Goal: Entertainment & Leisure: Consume media (video, audio)

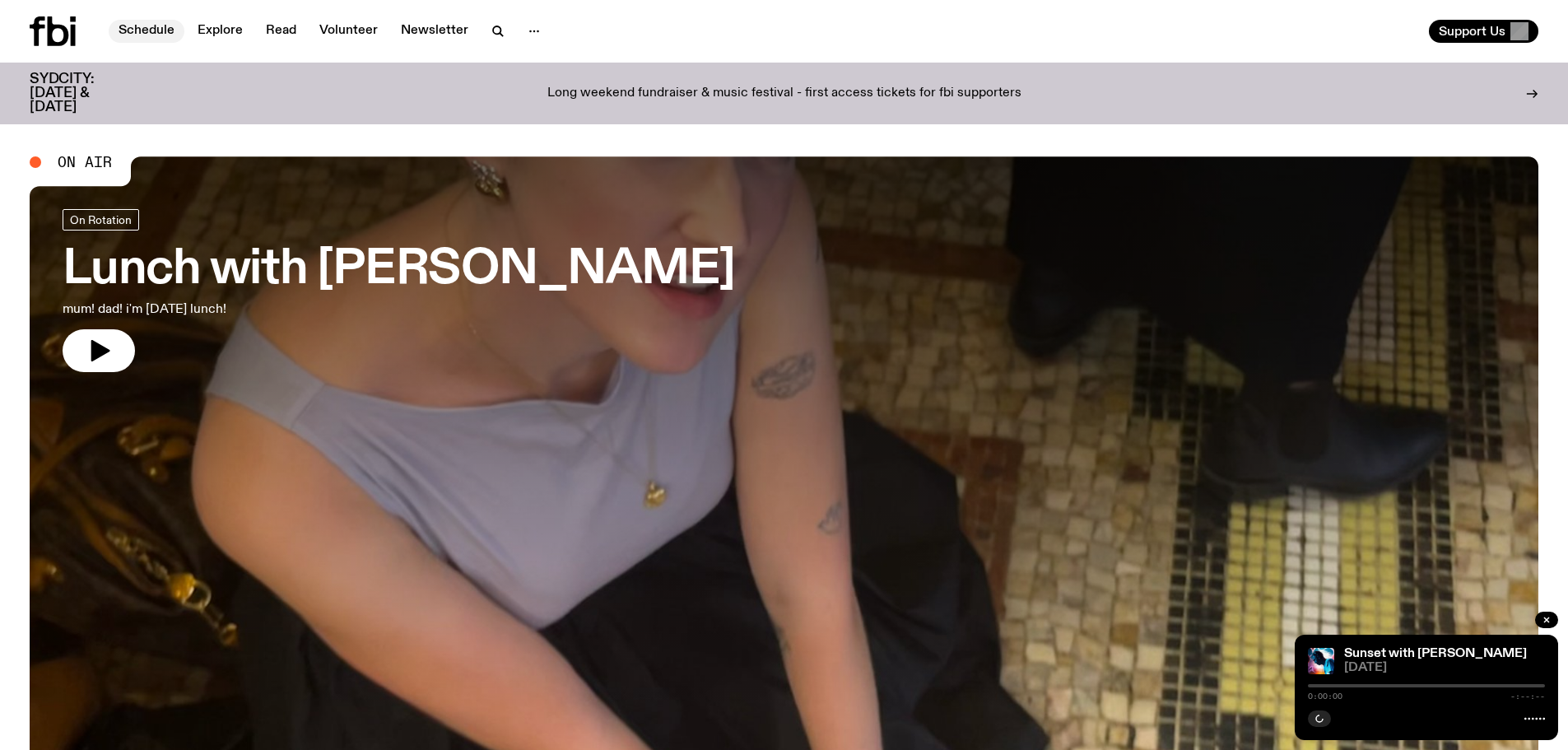
click at [148, 33] on link "Schedule" at bounding box center [146, 31] width 76 height 23
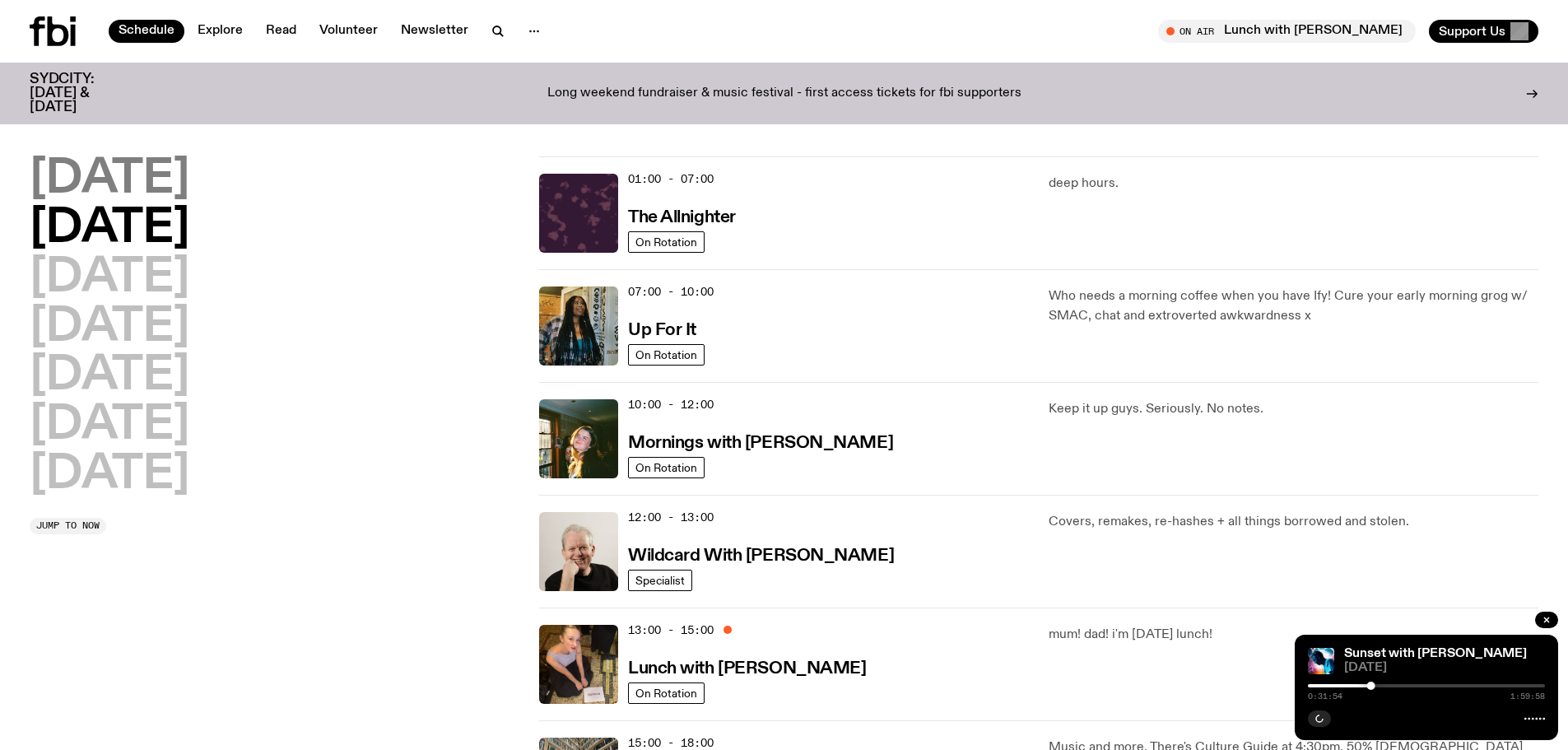
click at [178, 183] on h2 "[DATE]" at bounding box center [109, 180] width 160 height 47
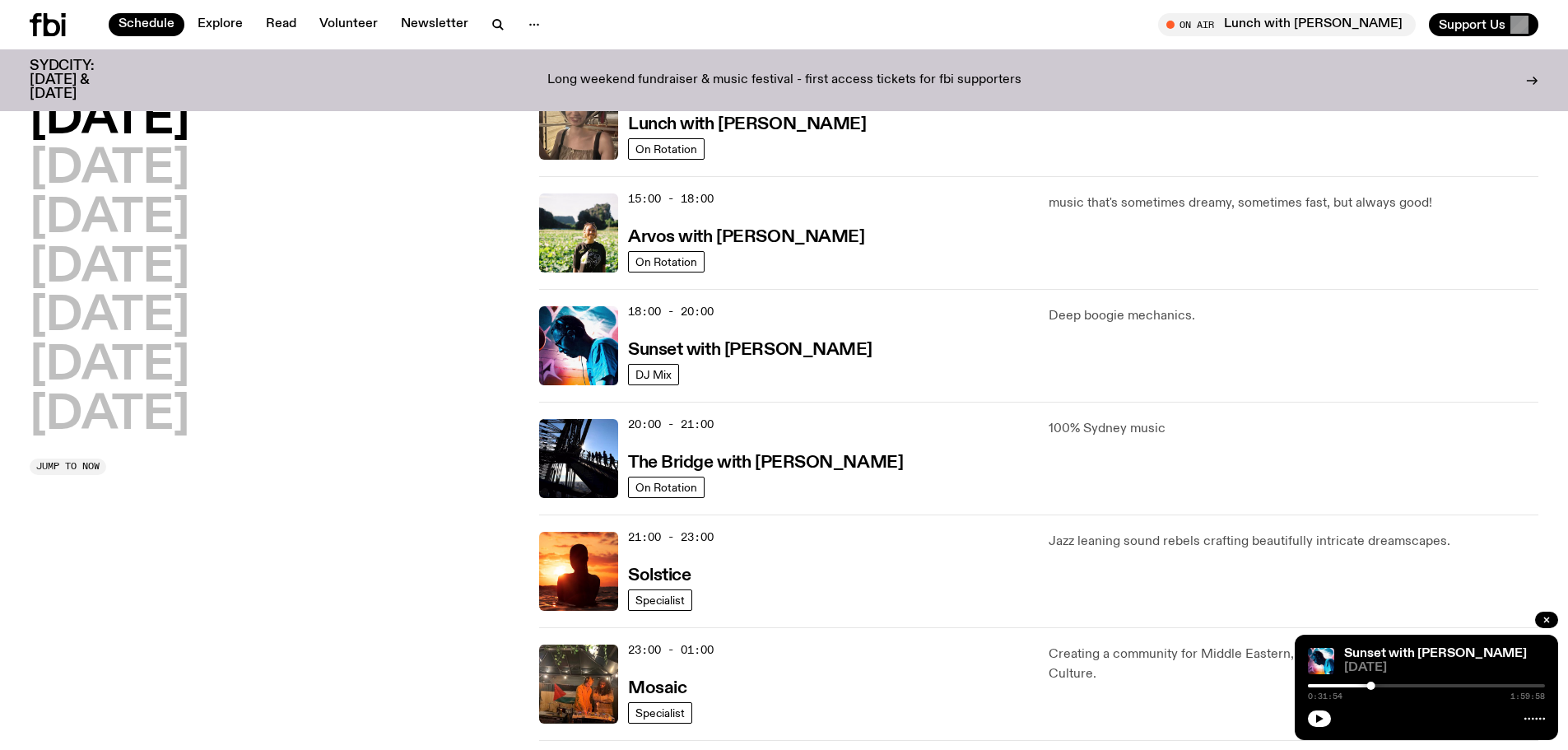
scroll to position [532, 0]
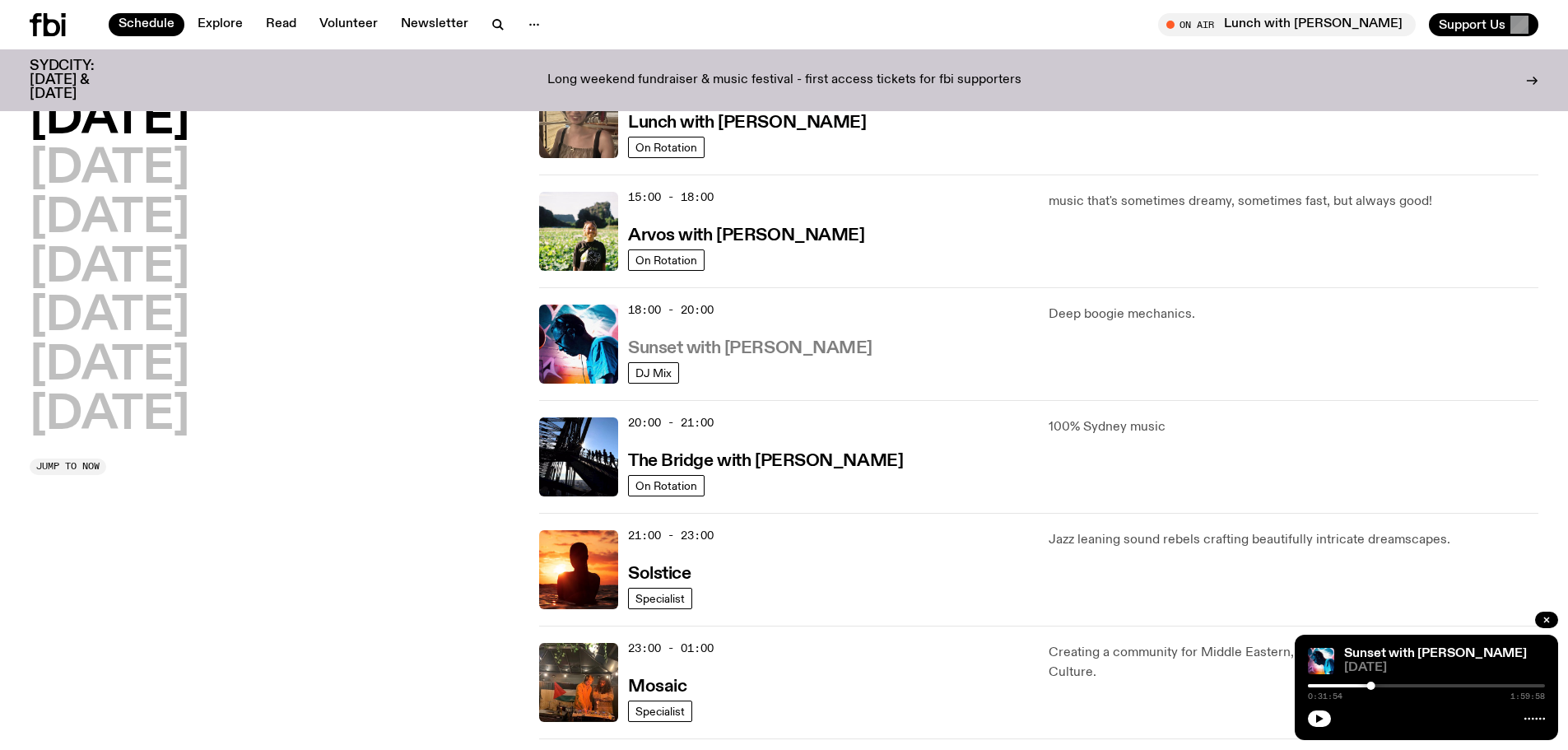
click at [665, 352] on h3 "Sunset with [PERSON_NAME]" at bounding box center [750, 349] width 244 height 17
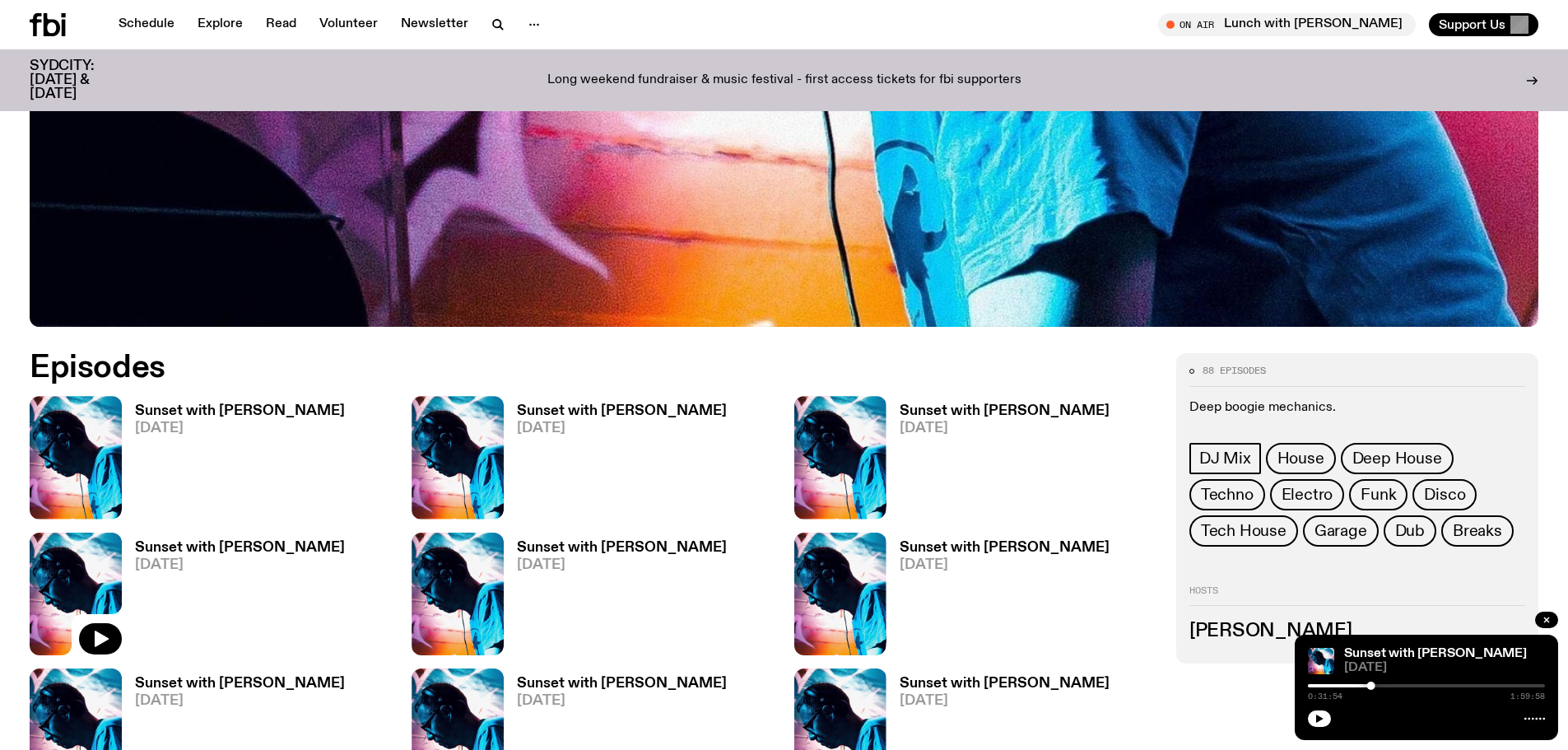
scroll to position [757, 0]
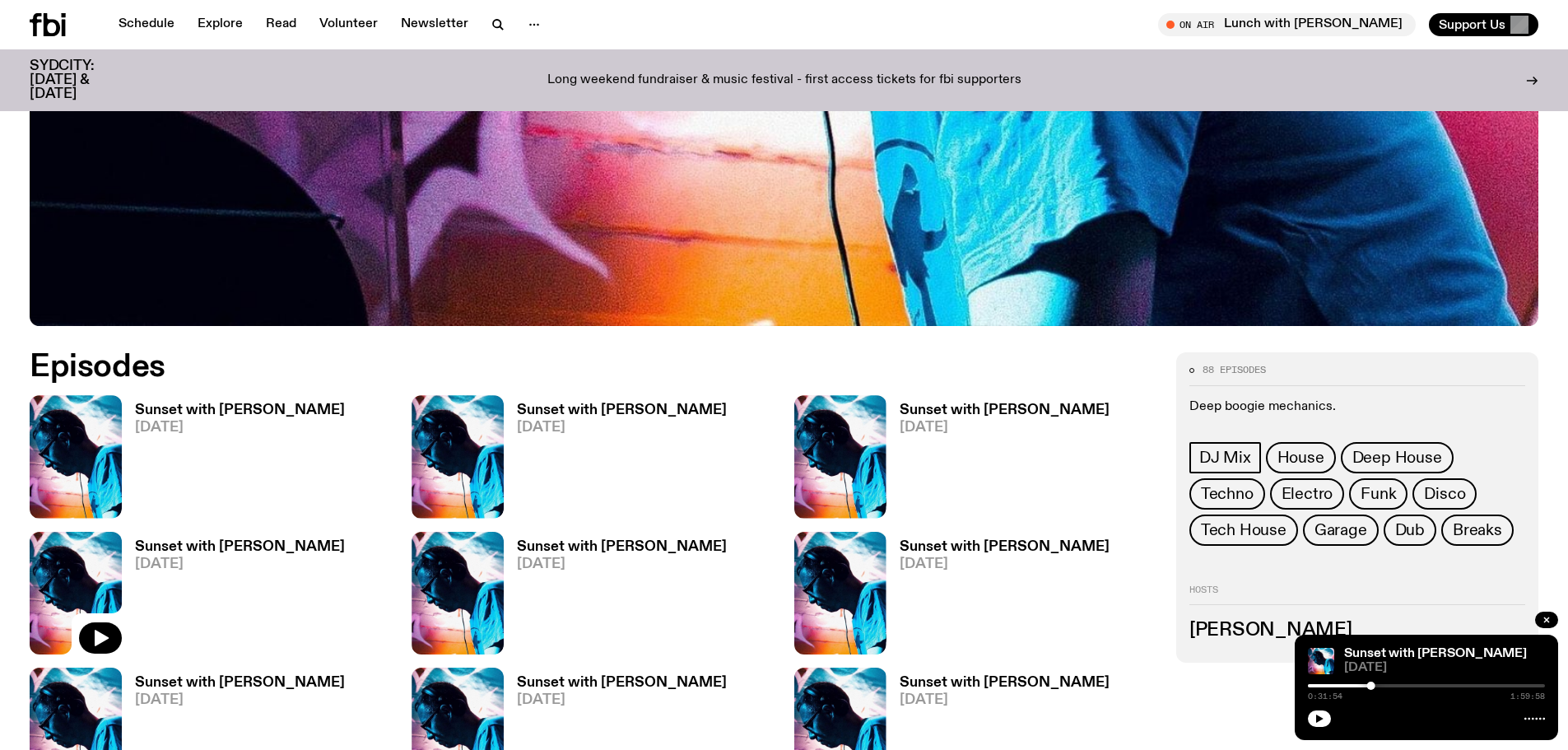
click at [204, 409] on h3 "Sunset with [PERSON_NAME]" at bounding box center [239, 410] width 210 height 14
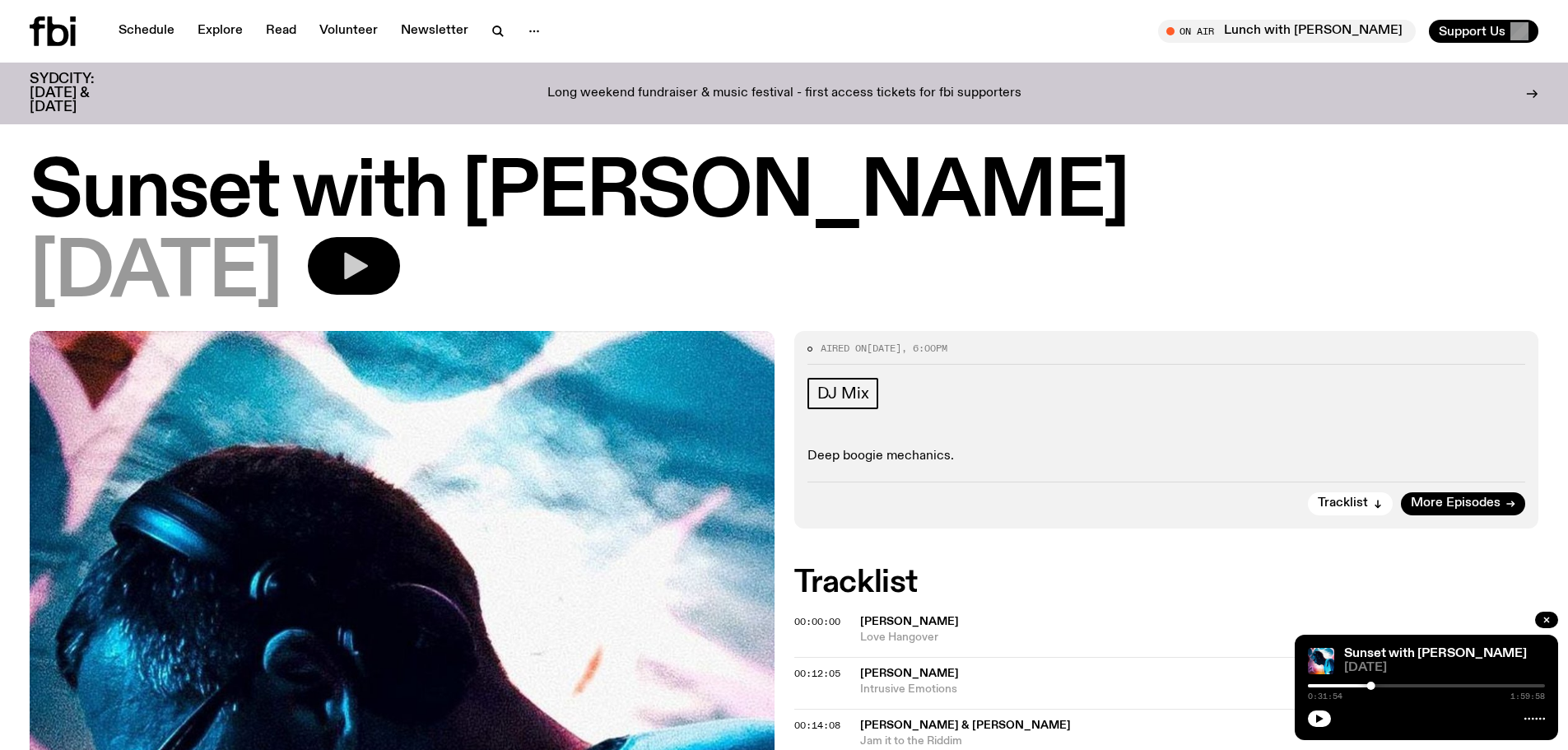
click at [371, 278] on icon "button" at bounding box center [354, 265] width 33 height 33
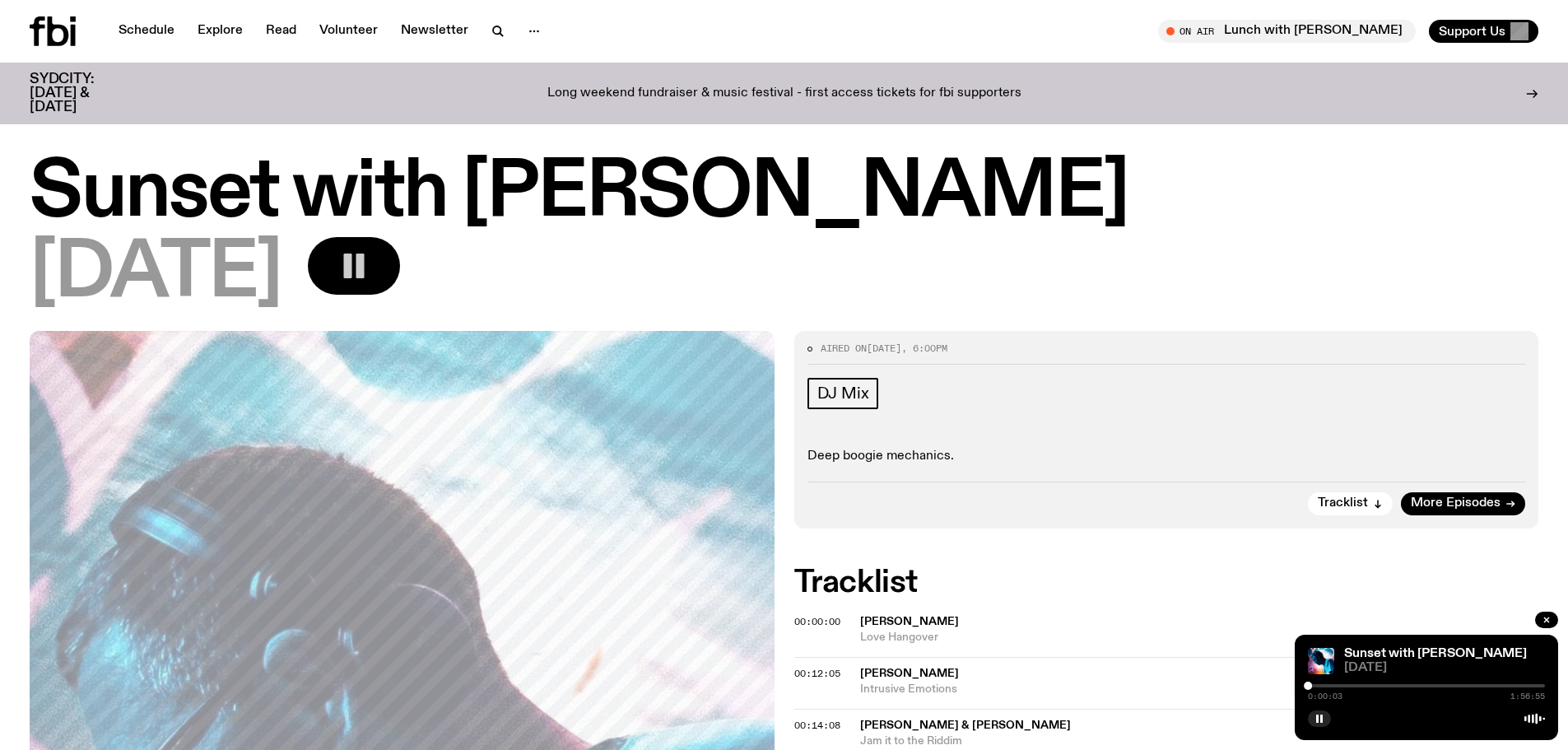
click at [1310, 684] on div at bounding box center [1308, 685] width 9 height 9
